Goal: Find specific page/section: Find specific page/section

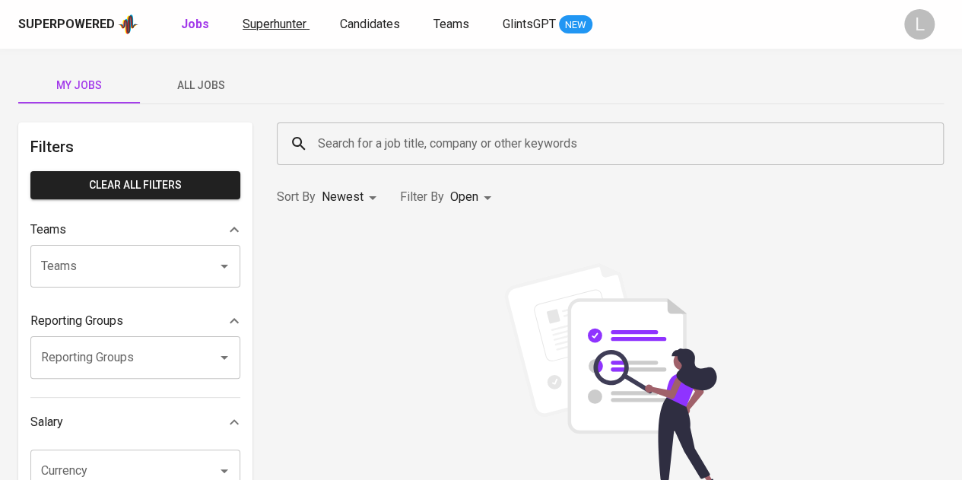
click at [283, 15] on link "Superhunter" at bounding box center [276, 24] width 67 height 19
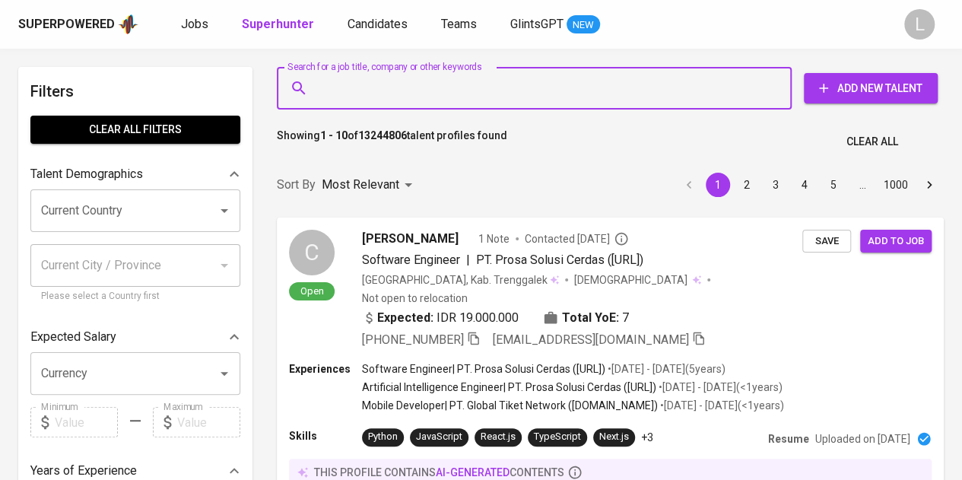
click at [399, 94] on input "Search for a job title, company or other keywords" at bounding box center [538, 88] width 448 height 29
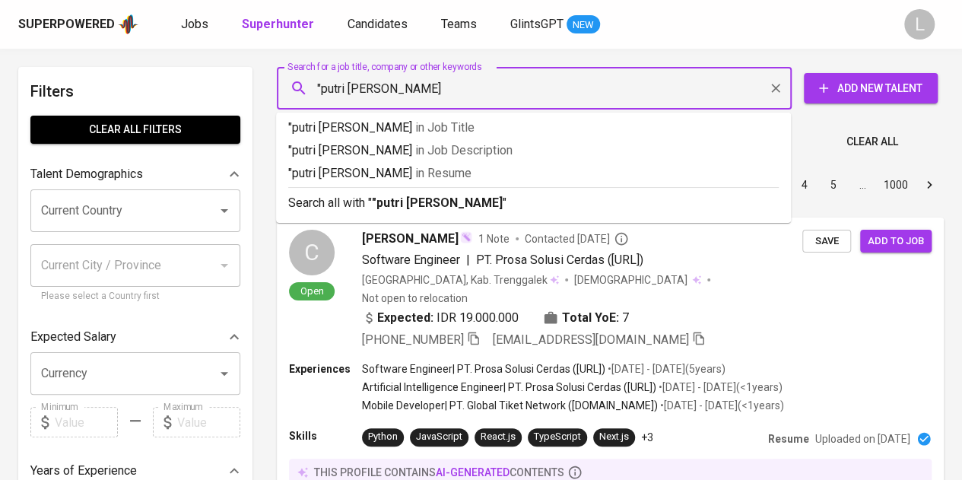
type input ""putri [PERSON_NAME]""
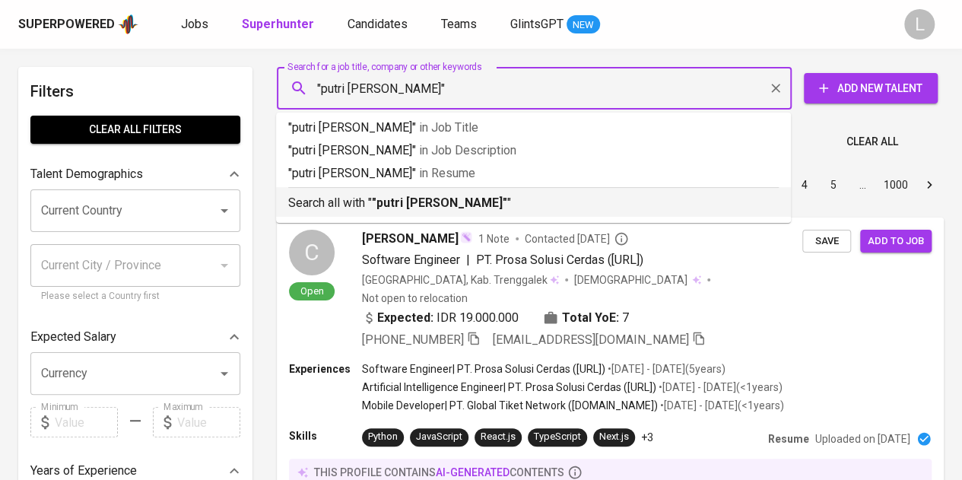
click at [413, 208] on b ""putri [PERSON_NAME]"" at bounding box center [439, 203] width 135 height 14
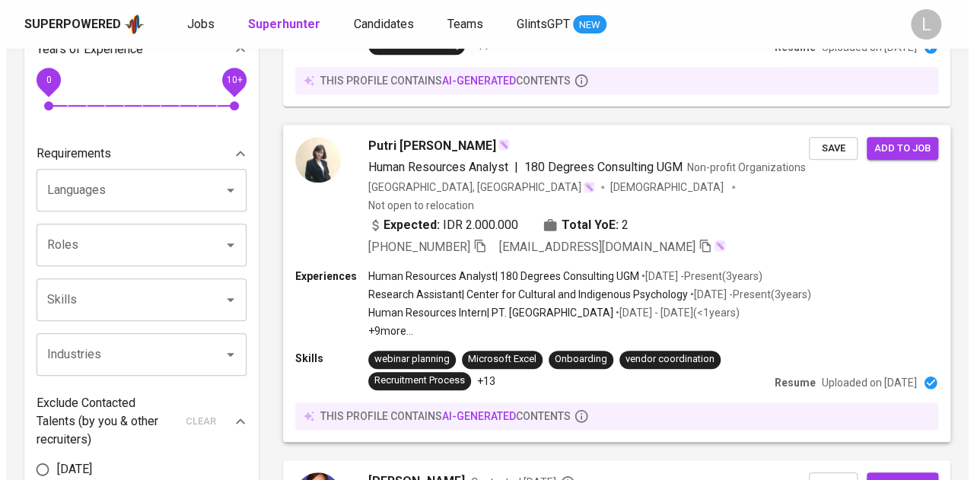
scroll to position [422, 0]
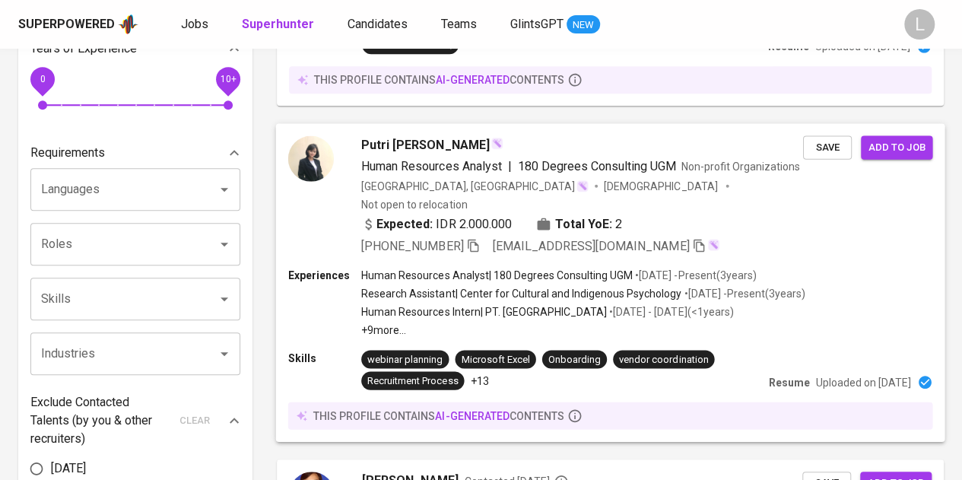
click at [429, 135] on span "Putri [PERSON_NAME]" at bounding box center [425, 144] width 129 height 18
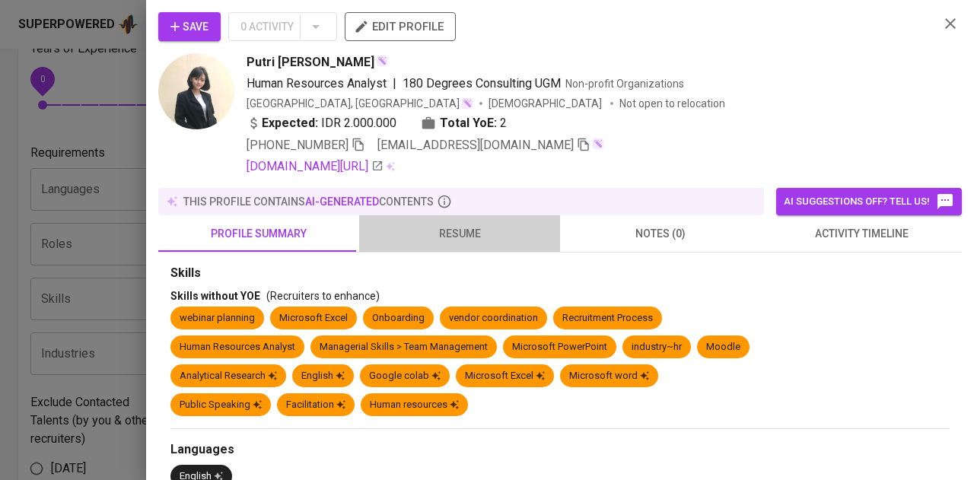
click at [468, 225] on span "resume" at bounding box center [459, 233] width 183 height 19
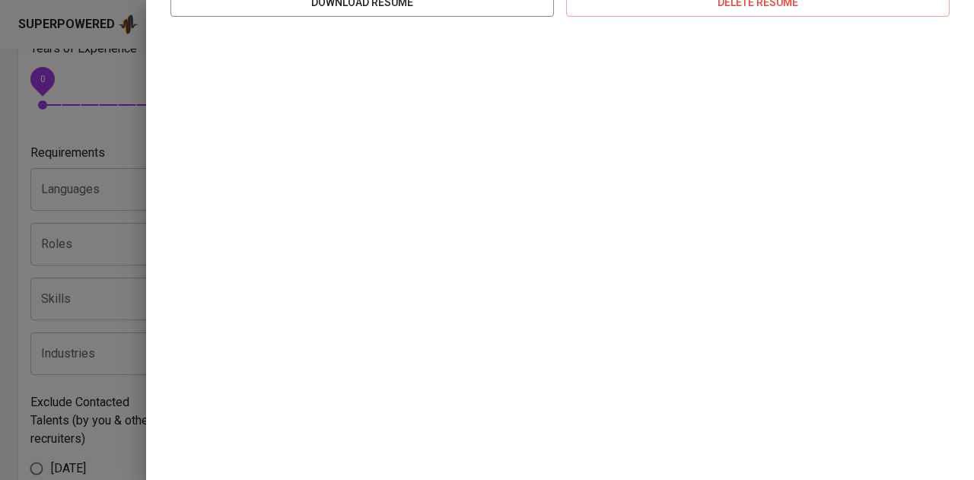
scroll to position [352, 0]
